Goal: Complete application form

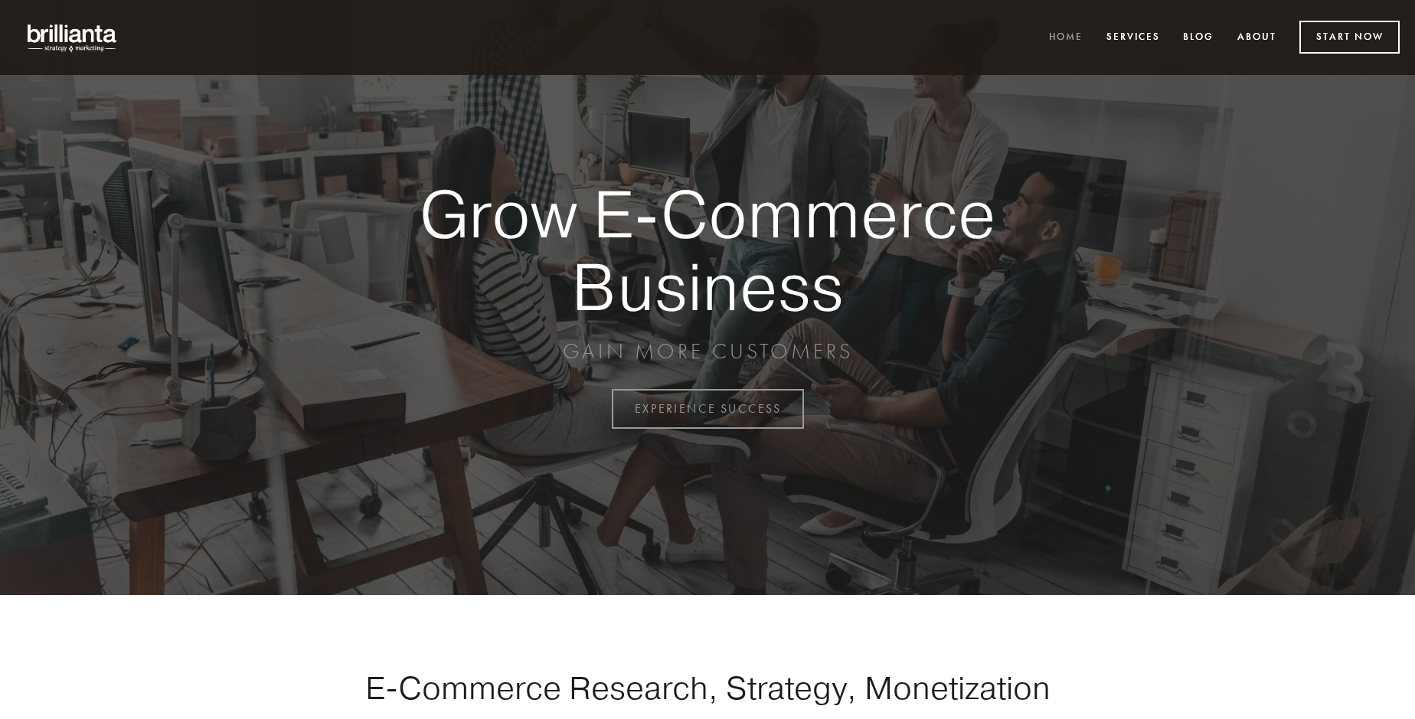
scroll to position [4013, 0]
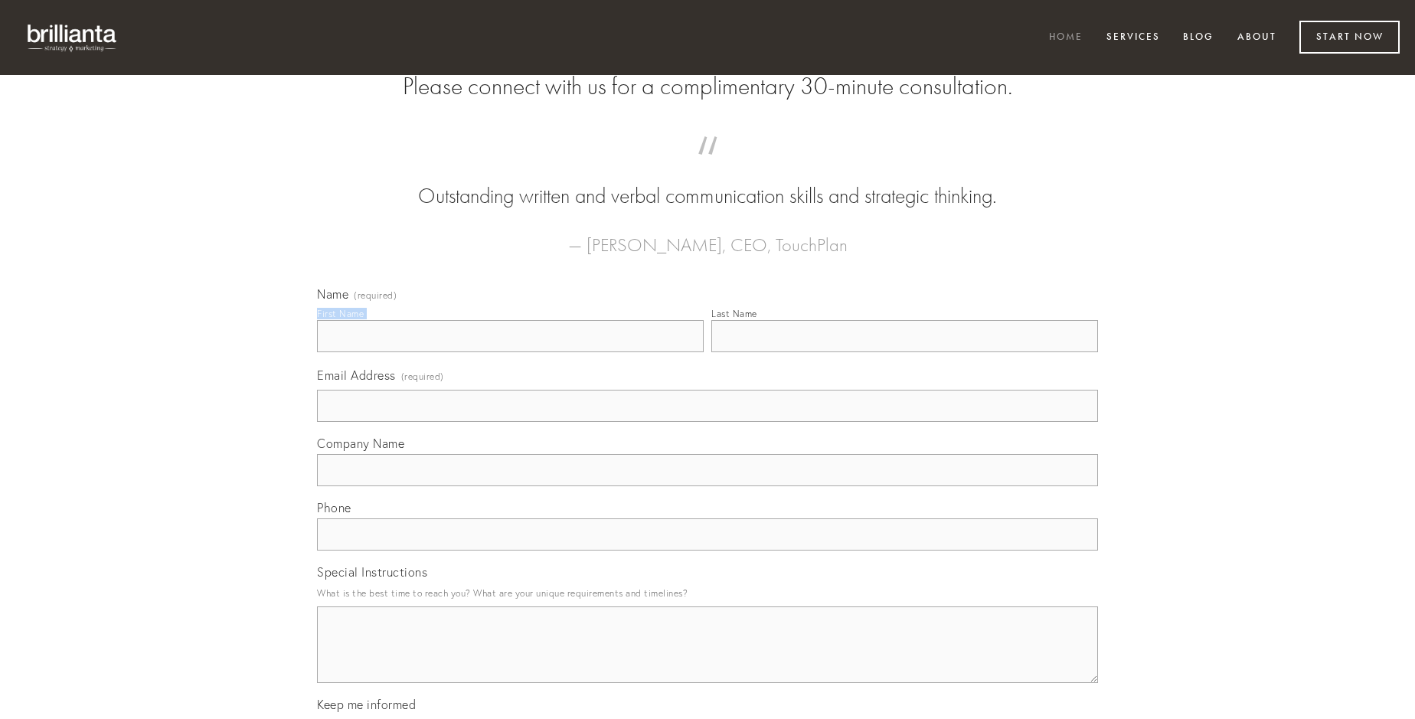
type input "[PERSON_NAME]"
click at [904, 352] on input "Last Name" at bounding box center [904, 336] width 387 height 32
type input "[PERSON_NAME]"
click at [707, 422] on input "Email Address (required)" at bounding box center [707, 406] width 781 height 32
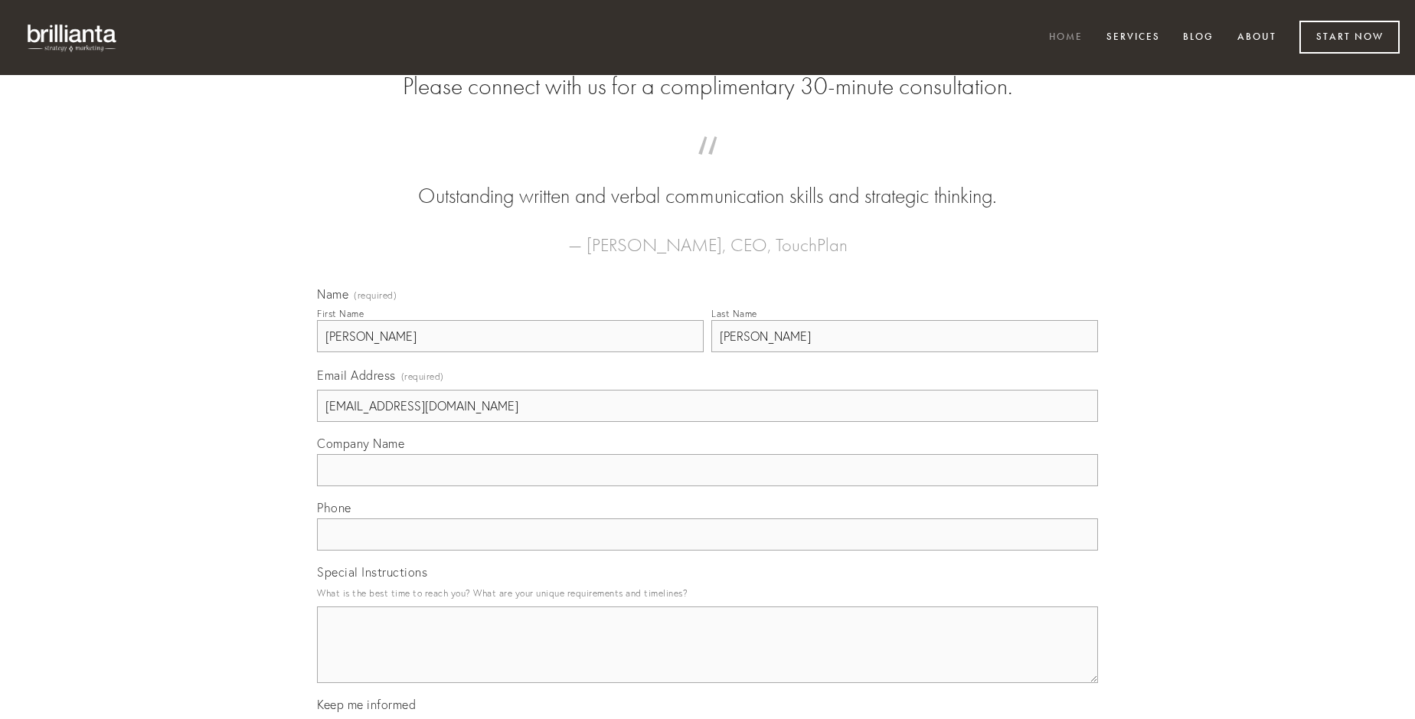
type input "[EMAIL_ADDRESS][DOMAIN_NAME]"
click at [707, 486] on input "Company Name" at bounding box center [707, 470] width 781 height 32
type input "sophismata"
click at [707, 550] on input "text" at bounding box center [707, 534] width 781 height 32
click at [707, 658] on textarea "Special Instructions" at bounding box center [707, 644] width 781 height 77
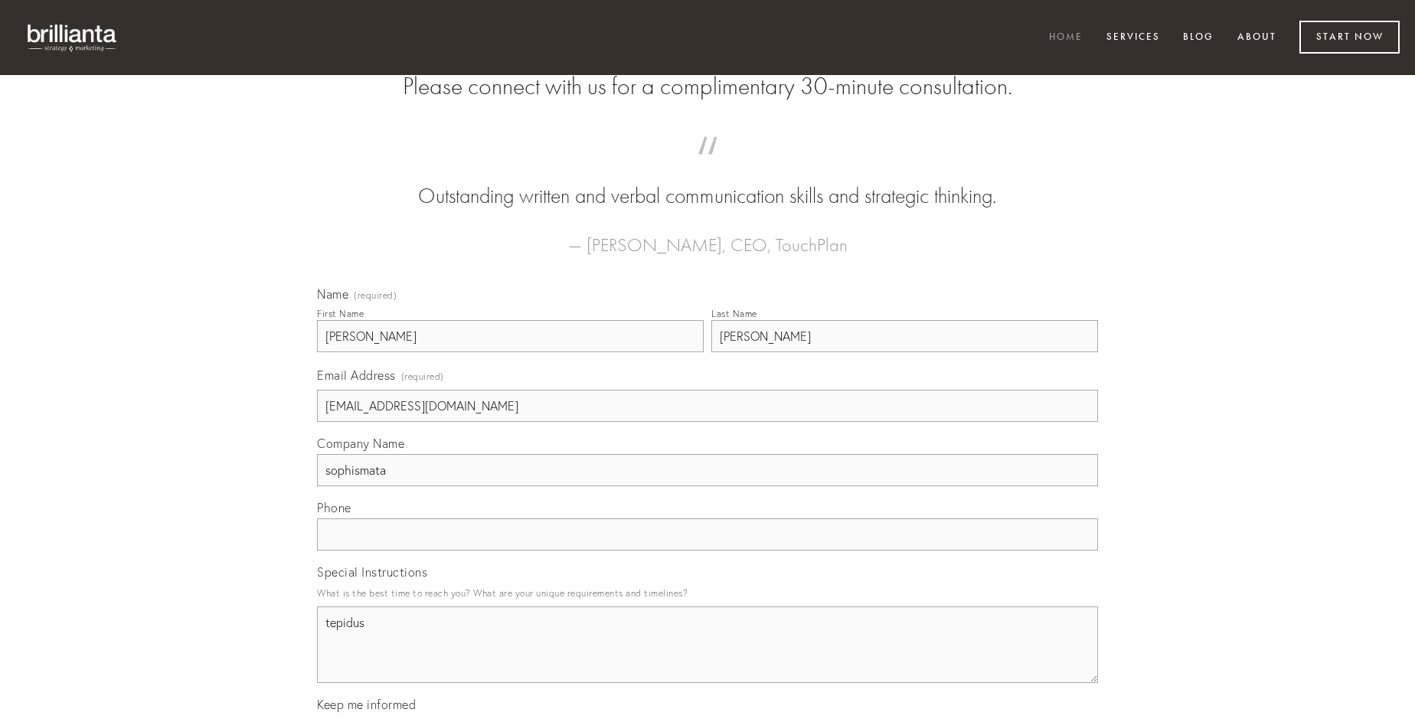
type textarea "tepidus"
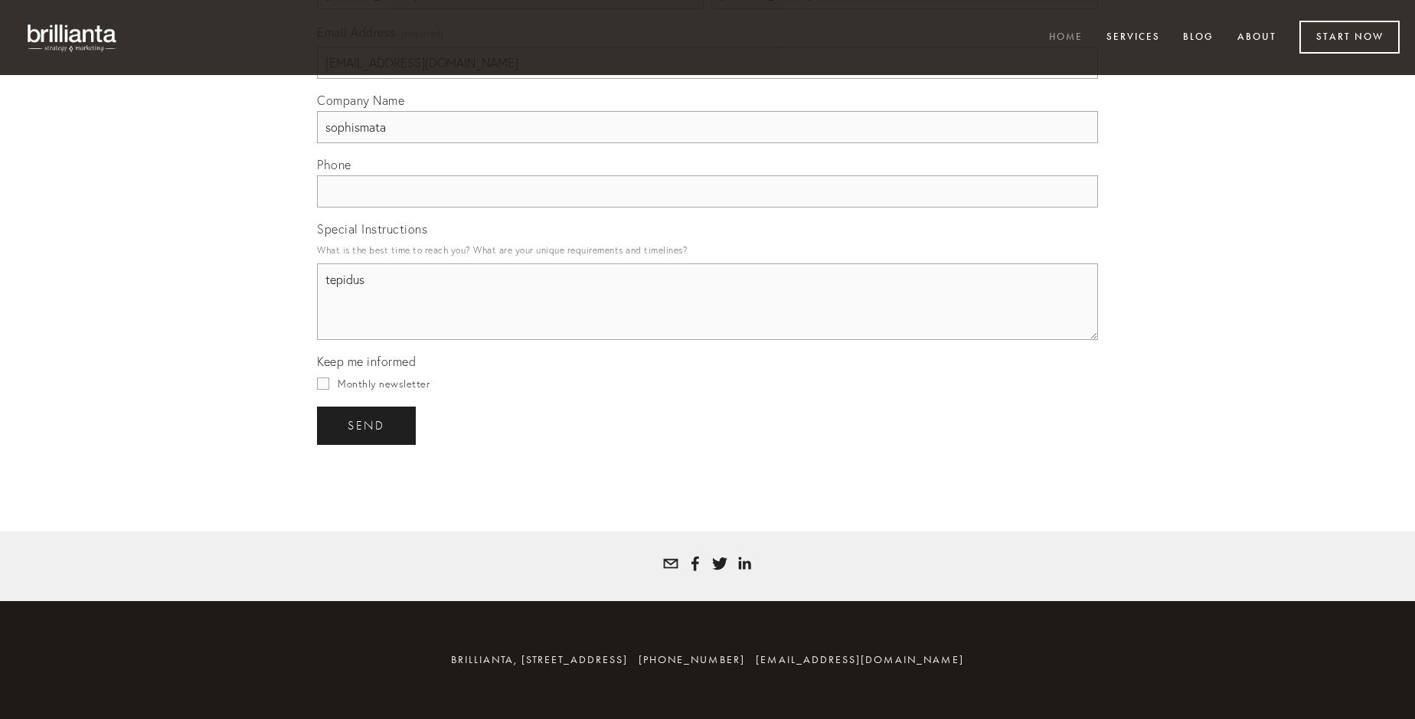
click at [367, 425] on span "send" at bounding box center [367, 426] width 38 height 14
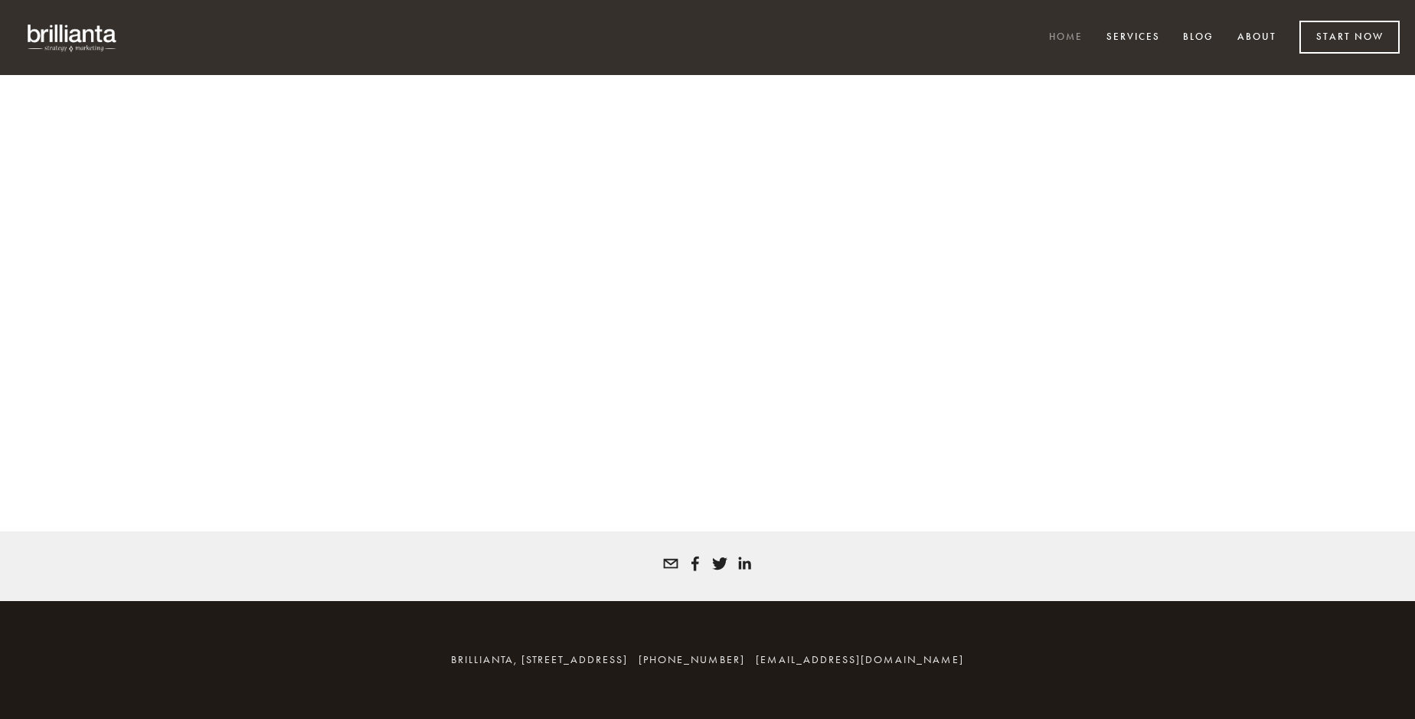
scroll to position [3992, 0]
